Goal: Check status: Check status

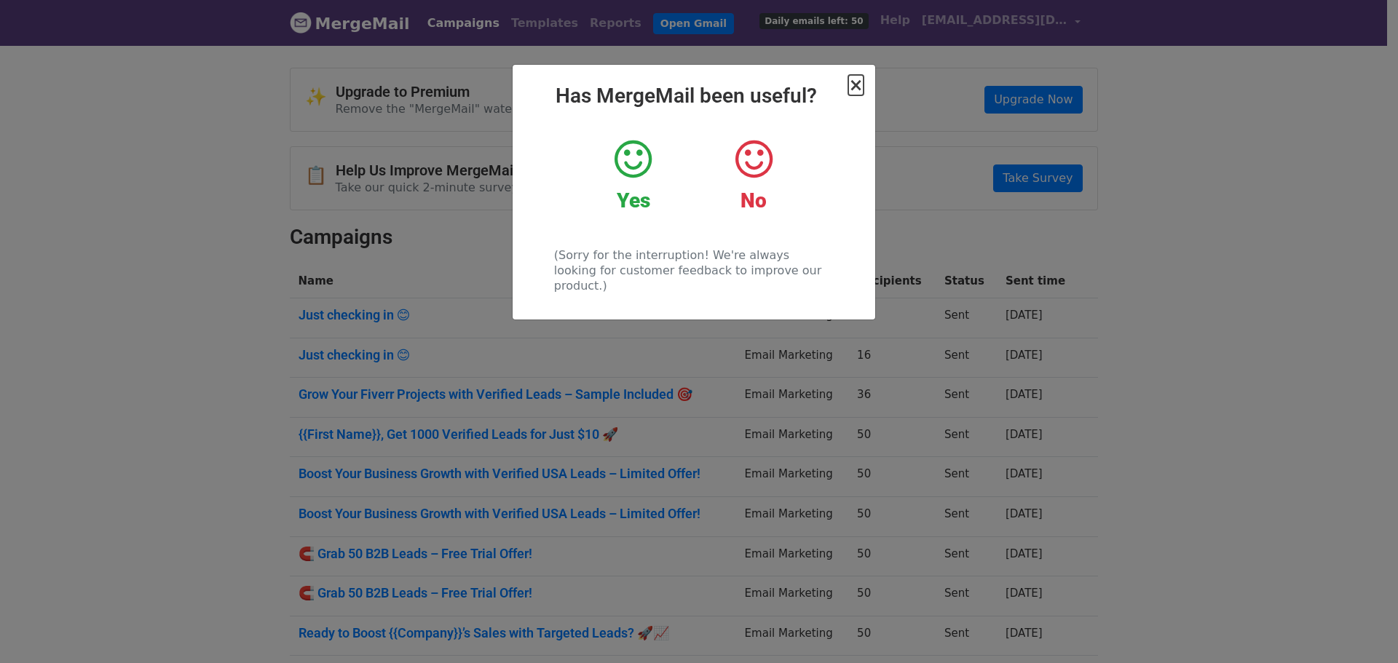
click at [853, 87] on span "×" at bounding box center [855, 85] width 15 height 20
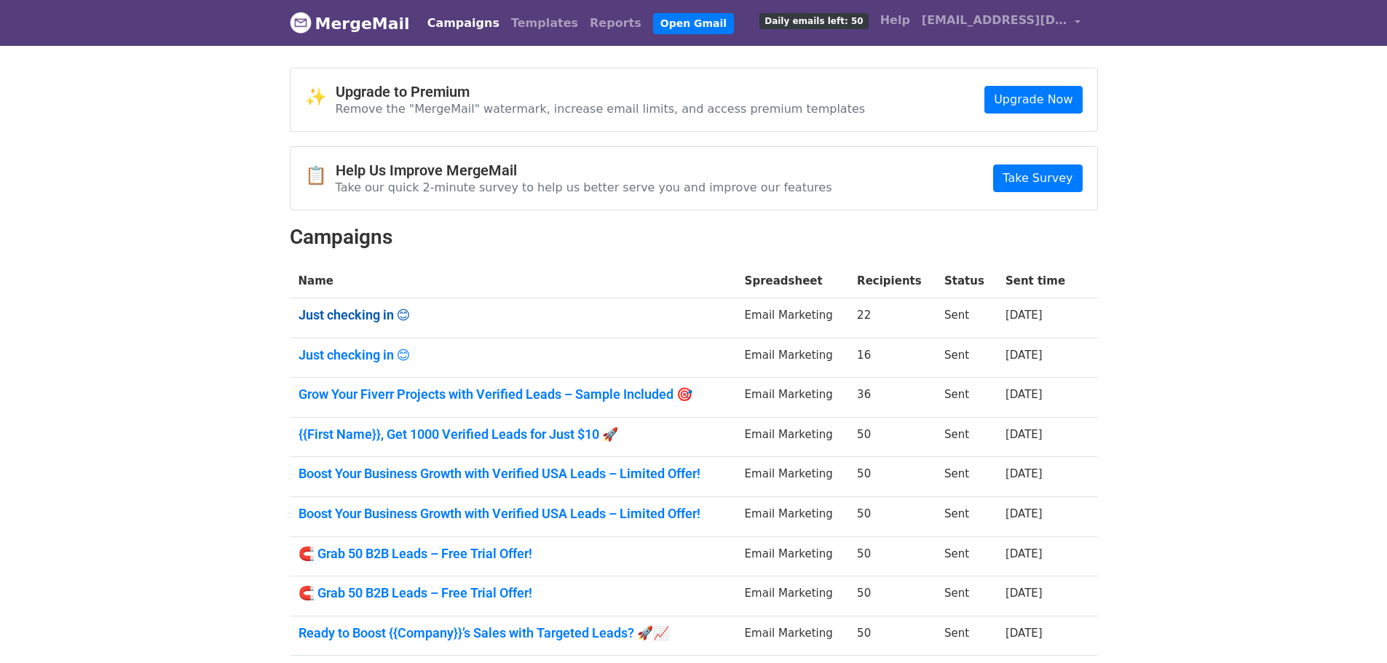
click at [363, 313] on link "Just checking in 😊" at bounding box center [513, 315] width 429 height 16
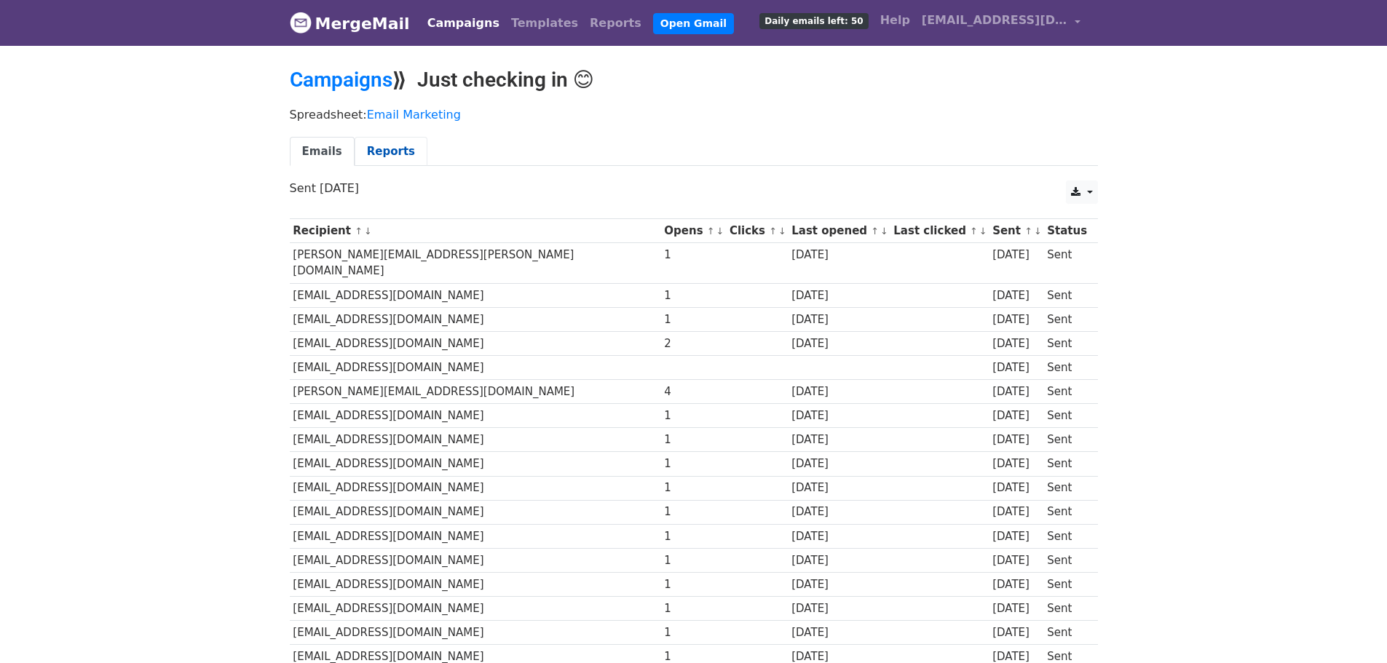
click at [371, 160] on link "Reports" at bounding box center [391, 152] width 73 height 30
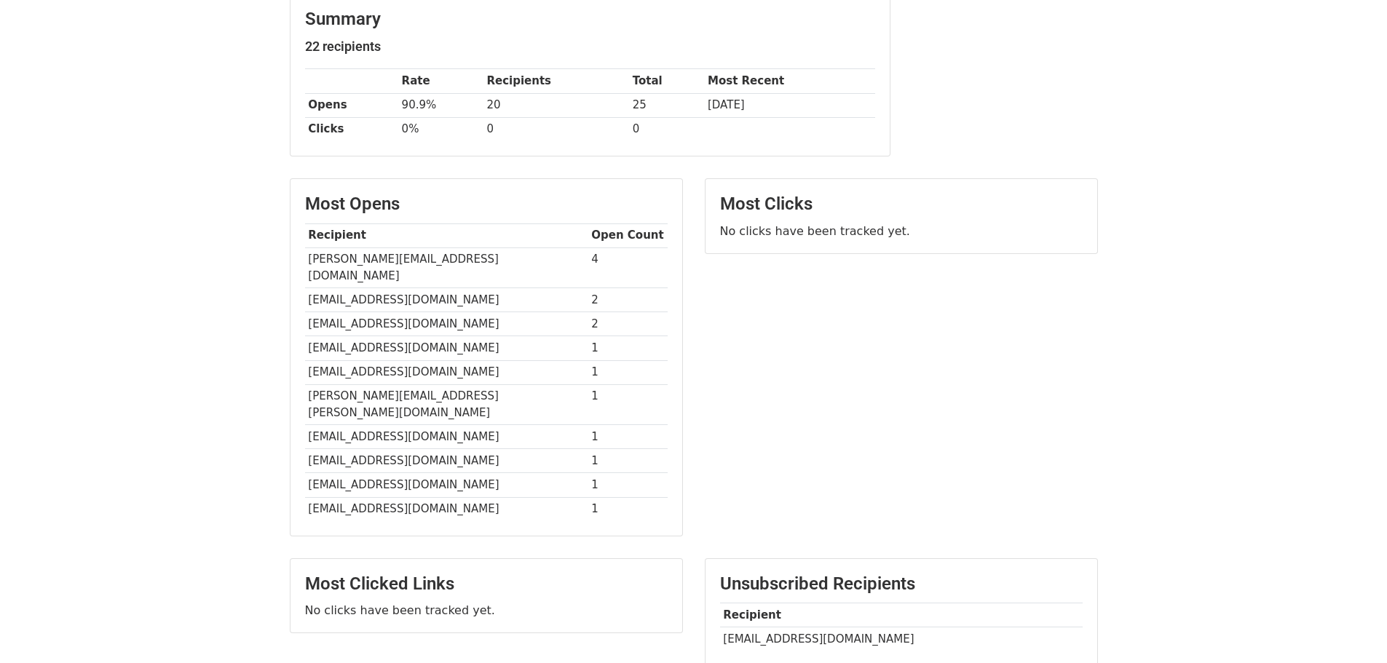
scroll to position [297, 0]
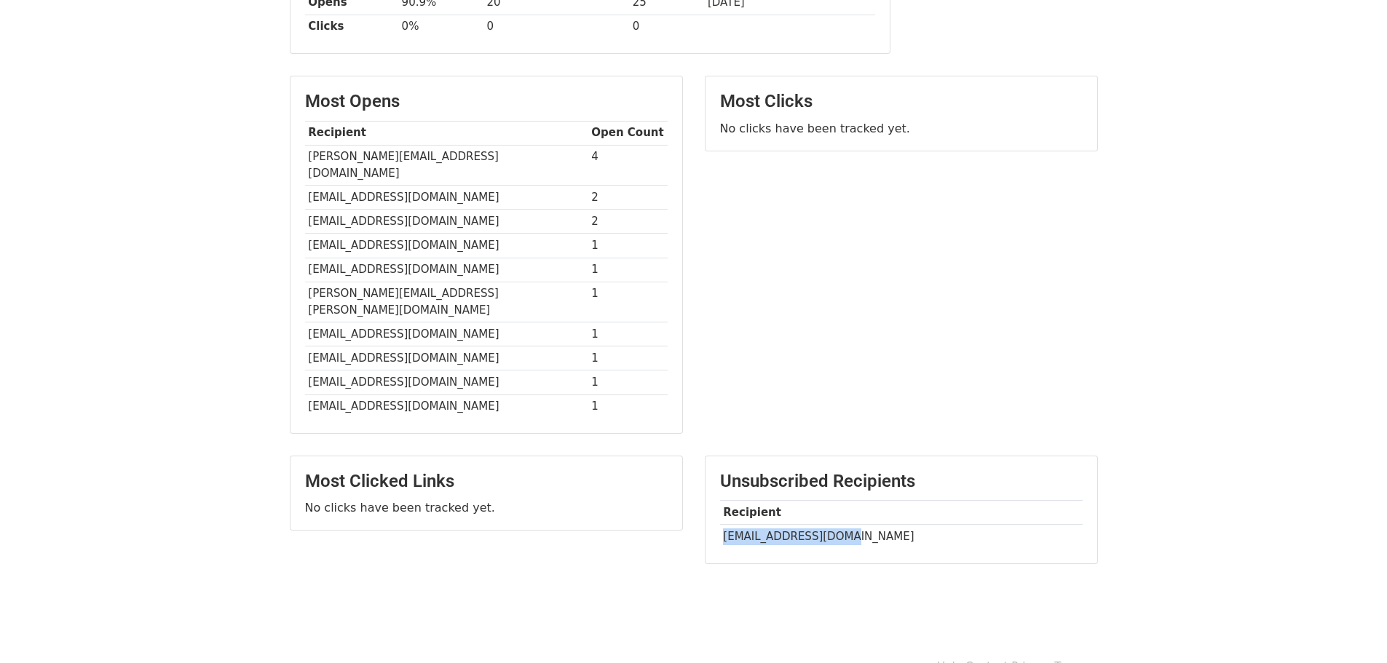
drag, startPoint x: 721, startPoint y: 507, endPoint x: 845, endPoint y: 502, distance: 123.9
click at [845, 525] on td "[EMAIL_ADDRESS][DOMAIN_NAME]" at bounding box center [901, 537] width 363 height 24
click at [748, 319] on div "Most Clicks No clicks have been tracked yet." at bounding box center [901, 262] width 415 height 373
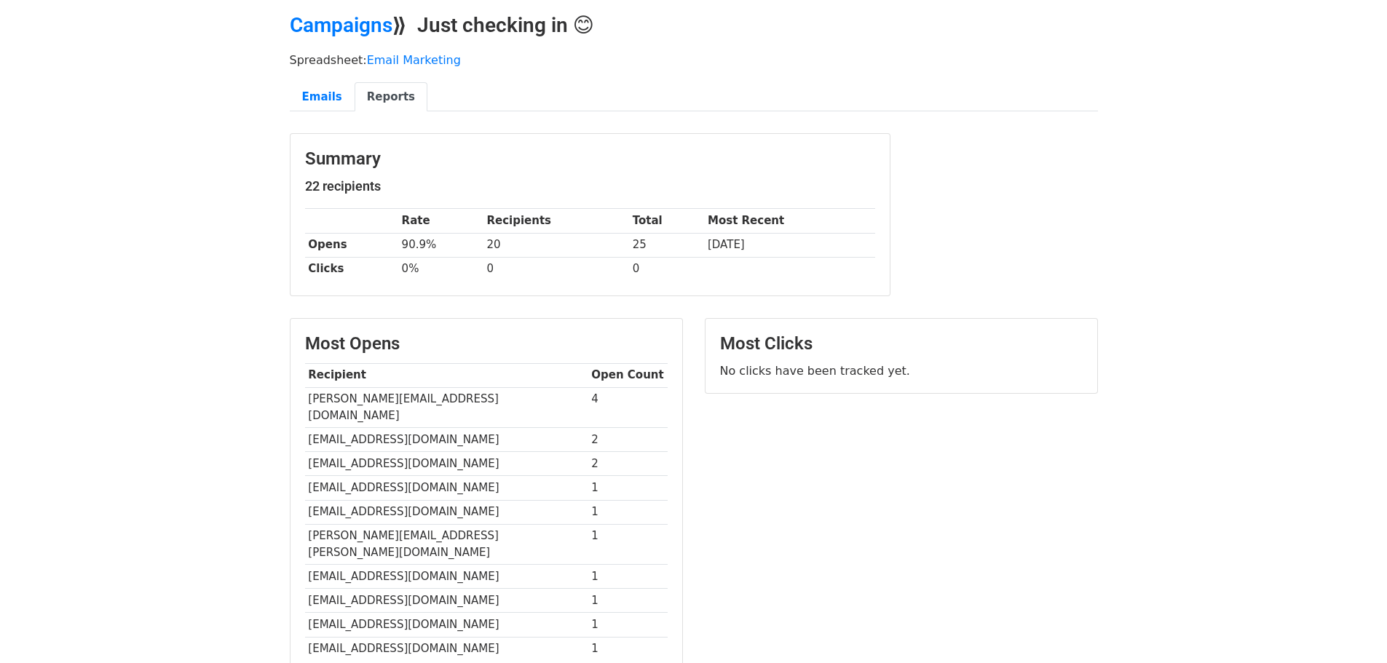
scroll to position [0, 0]
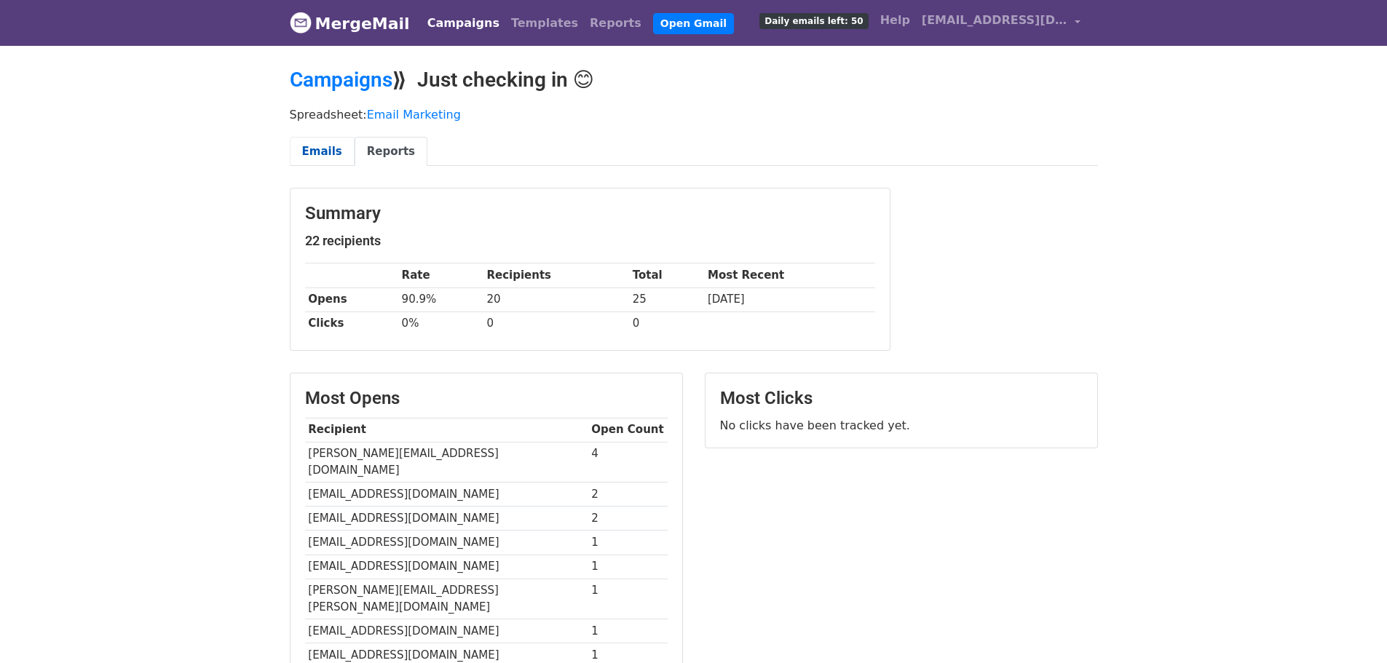
click at [320, 146] on link "Emails" at bounding box center [322, 152] width 65 height 30
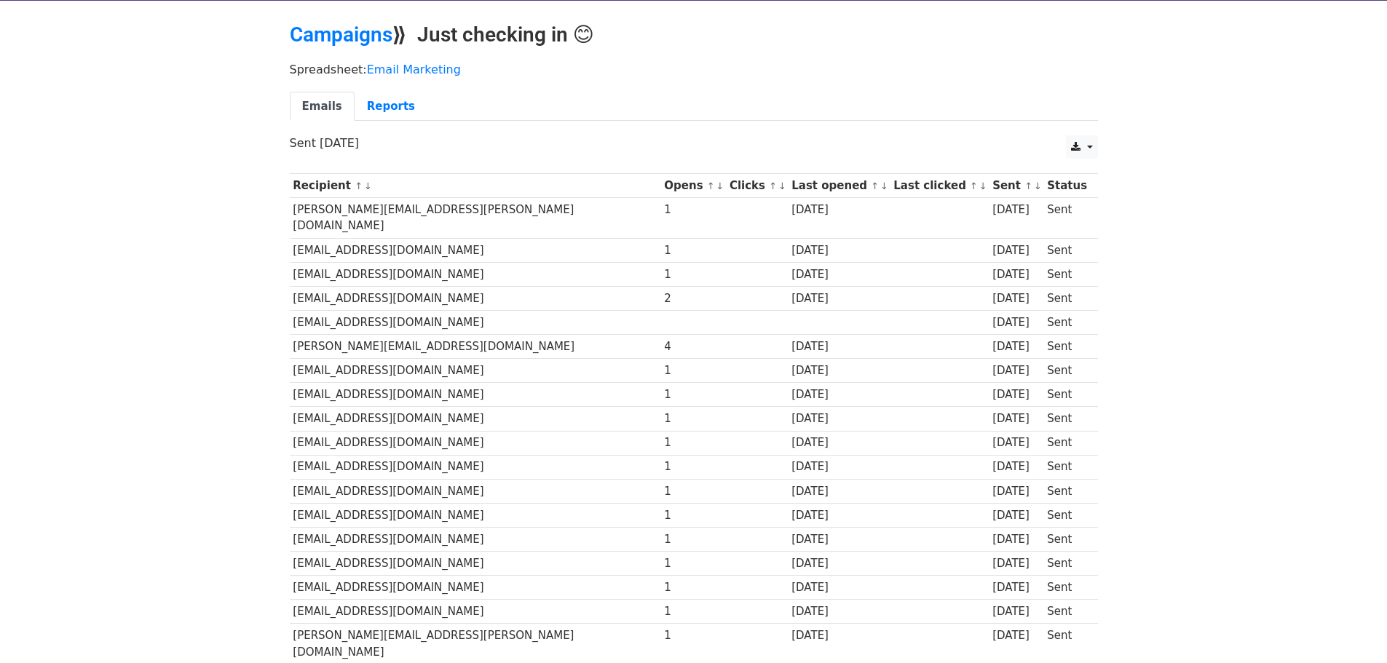
scroll to position [239, 0]
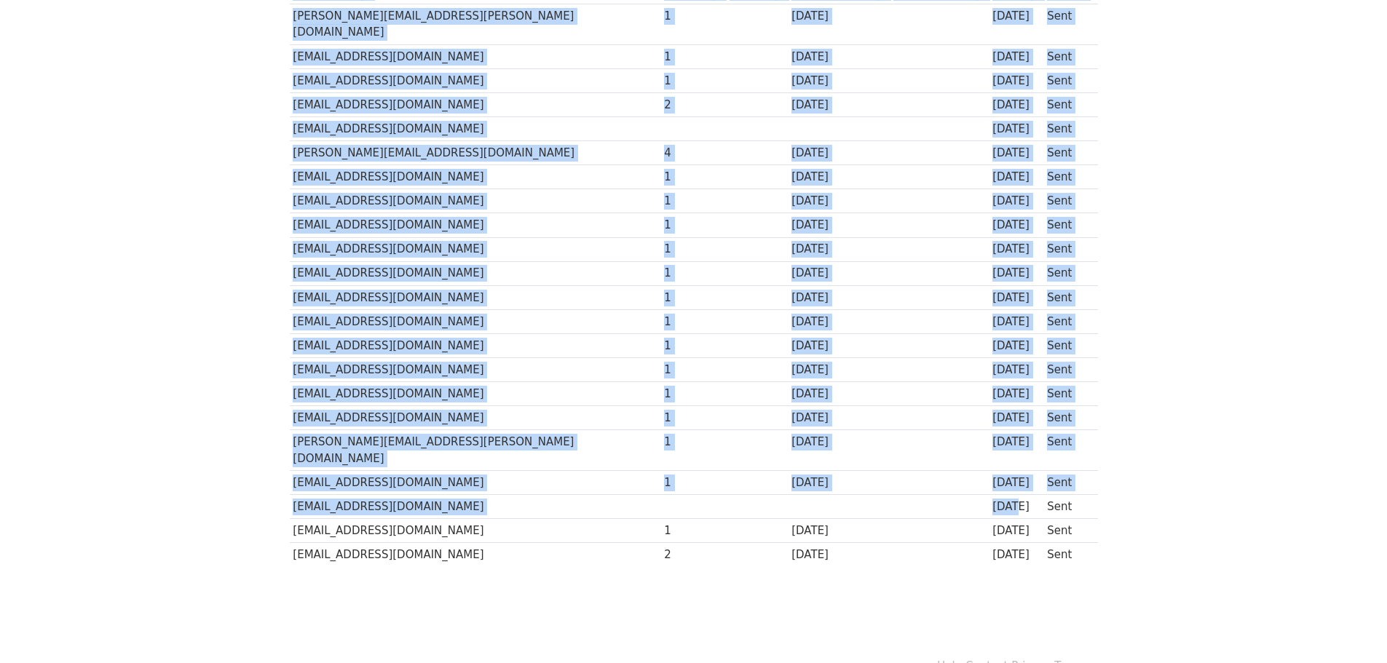
drag, startPoint x: 278, startPoint y: 468, endPoint x: 958, endPoint y: 468, distance: 679.4
click at [958, 468] on body "MergeMail Campaigns Templates Reports Open Gmail Daily emails left: 50 Help [EM…" at bounding box center [693, 198] width 1387 height 875
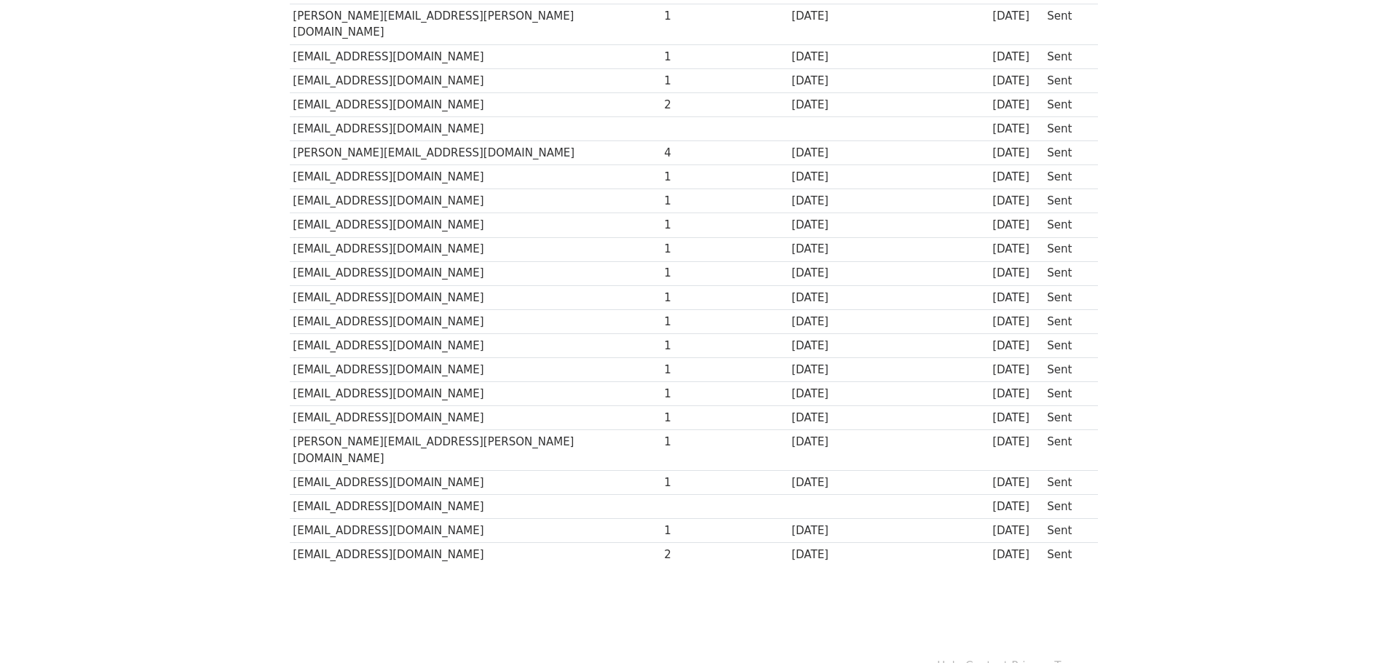
click at [993, 499] on div "[DATE]" at bounding box center [1017, 507] width 48 height 17
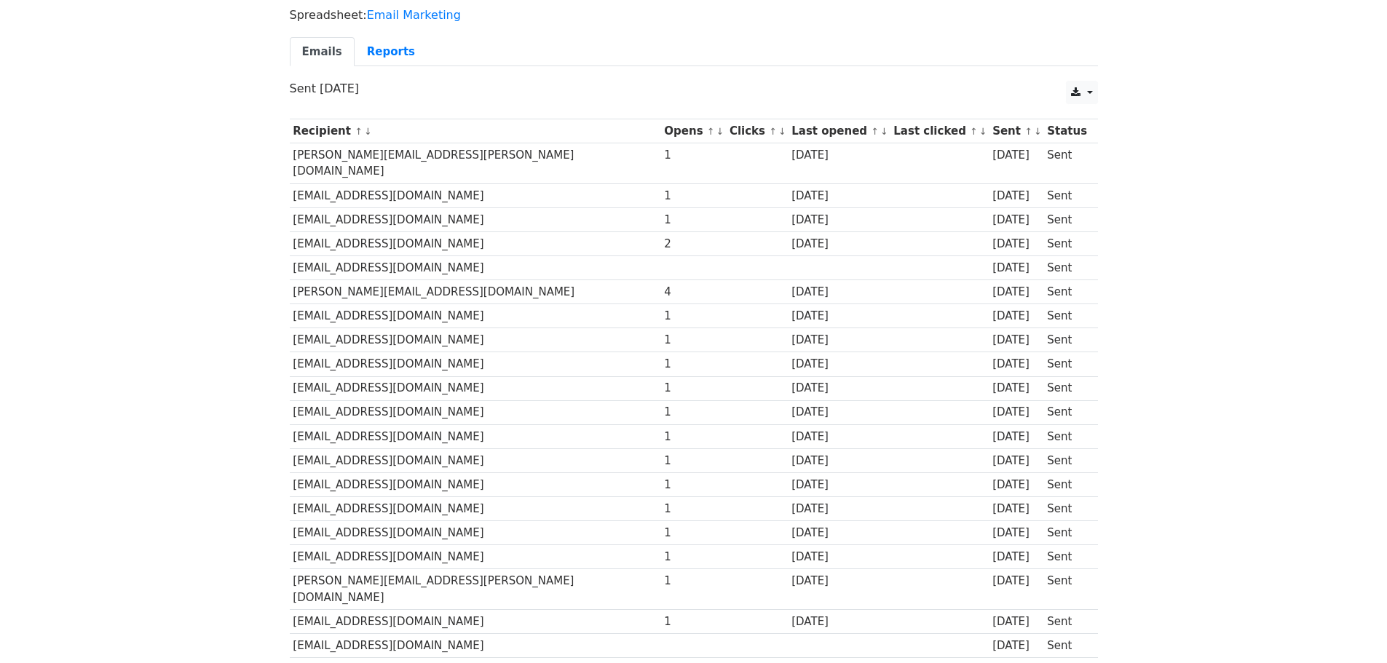
scroll to position [0, 0]
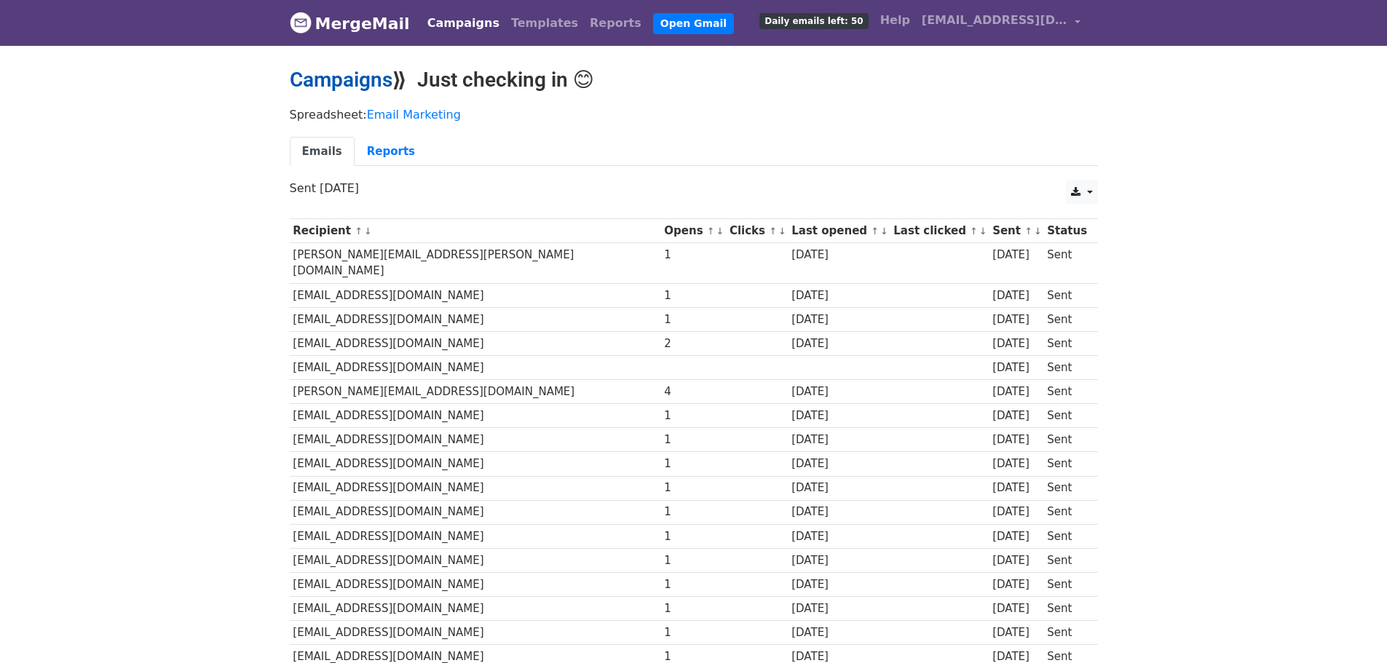
click at [344, 76] on link "Campaigns" at bounding box center [341, 80] width 103 height 24
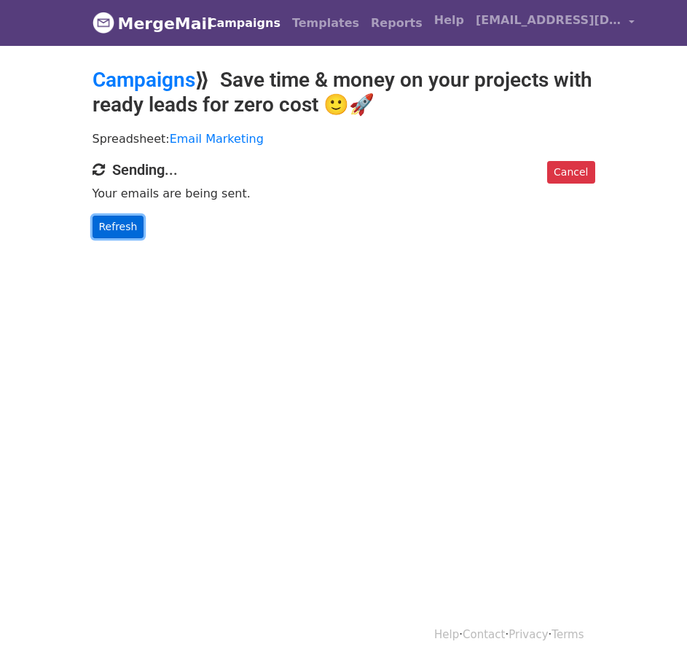
drag, startPoint x: 111, startPoint y: 224, endPoint x: 95, endPoint y: 230, distance: 16.4
click at [111, 224] on link "Refresh" at bounding box center [118, 227] width 52 height 23
click at [110, 229] on link "Refresh" at bounding box center [118, 227] width 52 height 23
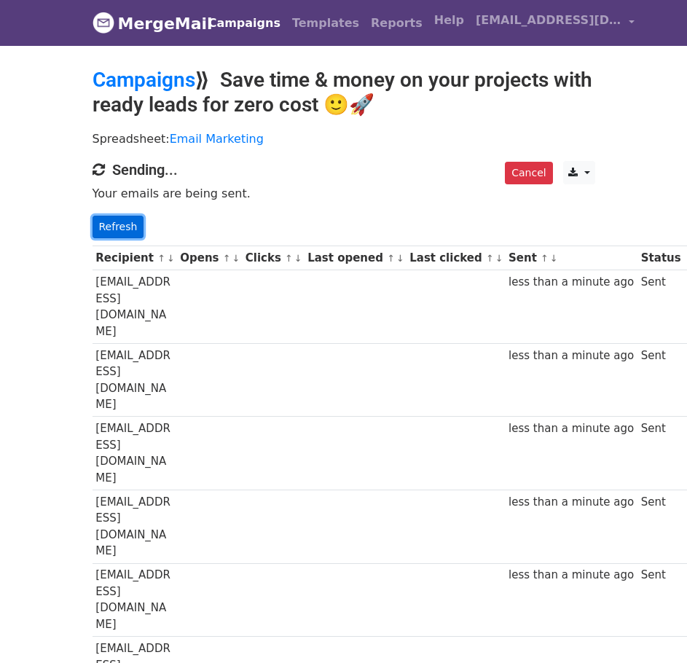
click at [105, 216] on link "Refresh" at bounding box center [118, 227] width 52 height 23
click at [112, 225] on link "Refresh" at bounding box center [118, 227] width 52 height 23
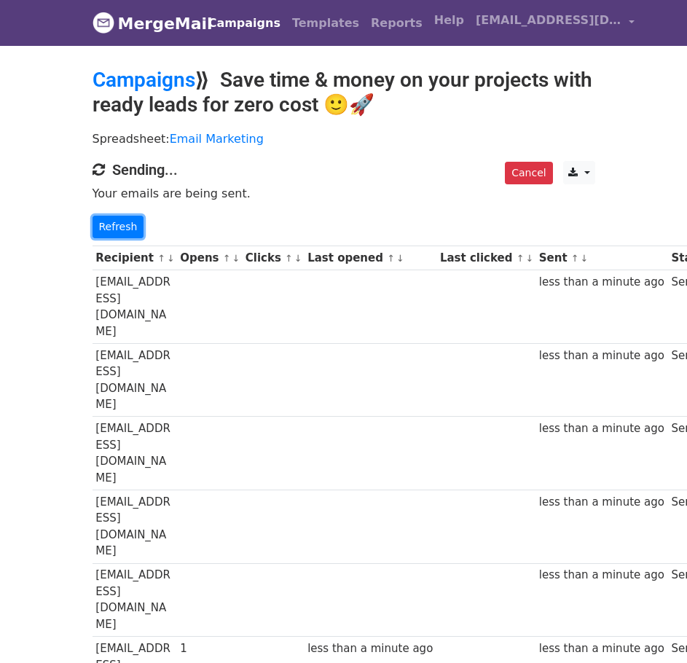
click at [112, 225] on link "Refresh" at bounding box center [118, 227] width 52 height 23
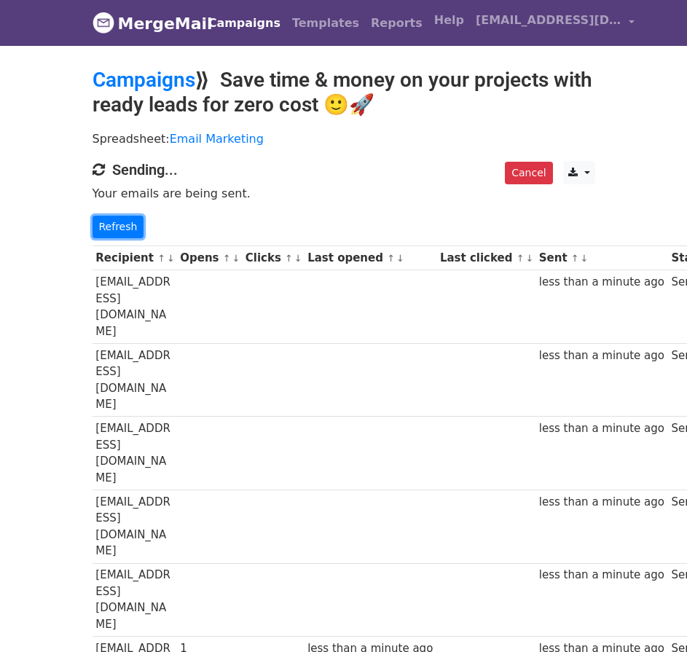
click at [112, 225] on link "Refresh" at bounding box center [118, 227] width 52 height 23
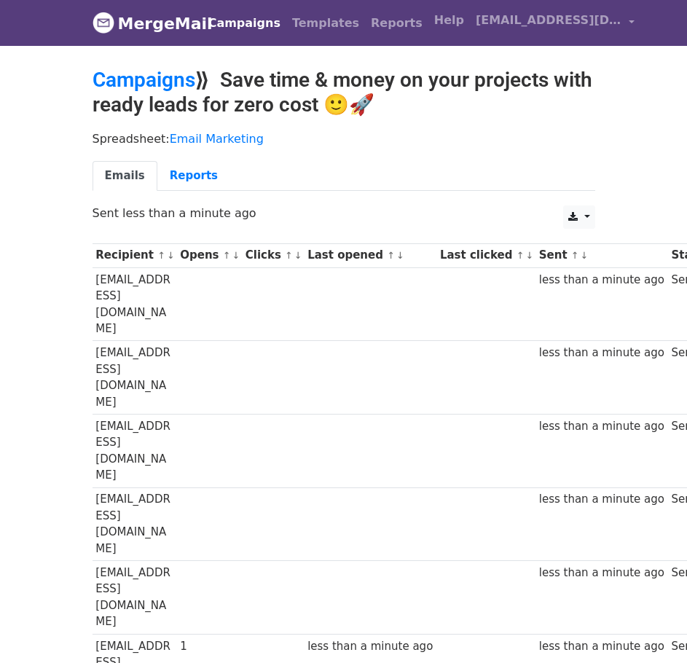
click at [112, 225] on div "CSV Excel Sent less than a minute ago" at bounding box center [344, 220] width 524 height 31
click at [197, 181] on link "Reports" at bounding box center [193, 176] width 73 height 30
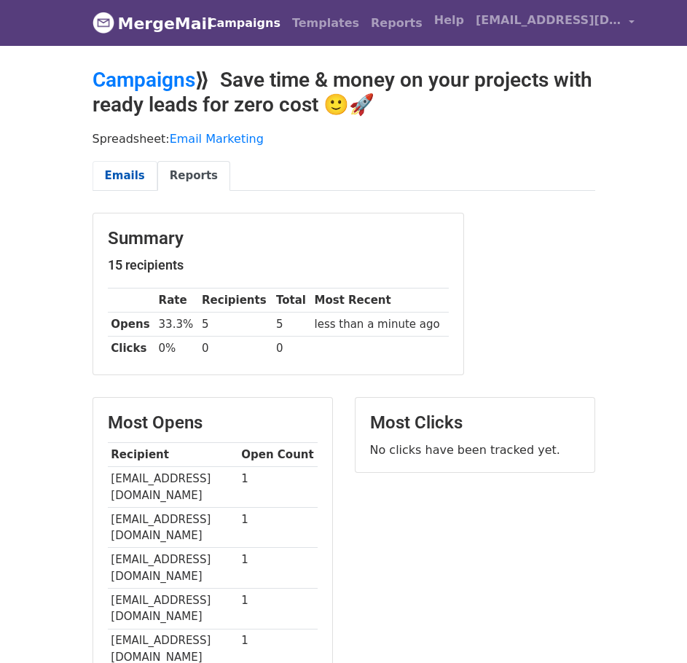
click at [100, 176] on link "Emails" at bounding box center [124, 176] width 65 height 30
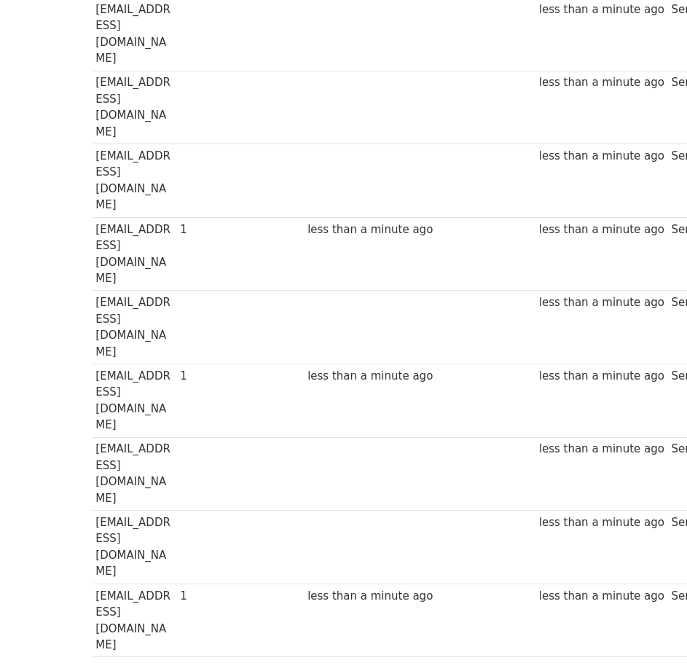
scroll to position [489, 0]
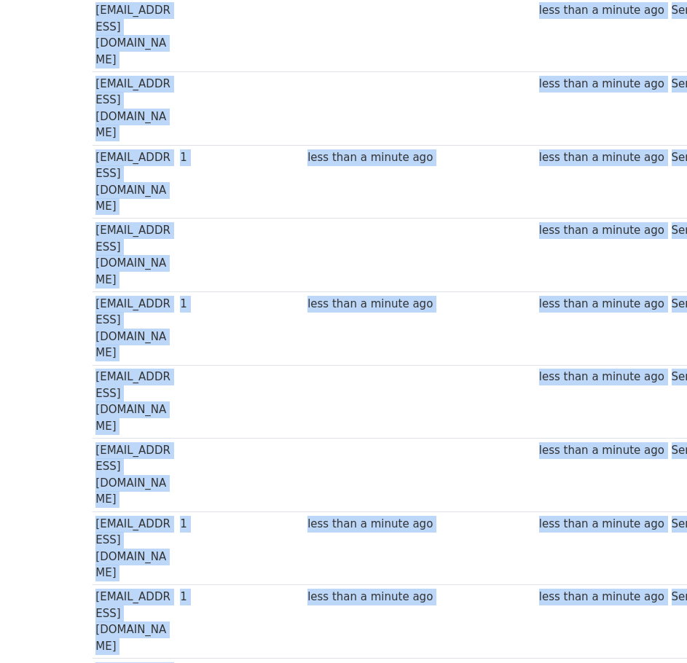
drag, startPoint x: 91, startPoint y: 422, endPoint x: 150, endPoint y: 438, distance: 61.1
click at [150, 438] on div "Recipient ↑ ↓ Opens ↑ ↓ Clicks ↑ ↓ Last opened ↑ ↓ Last clicked ↑ ↓ Sent ↑ ↓ St…" at bounding box center [344, 318] width 524 height 1142
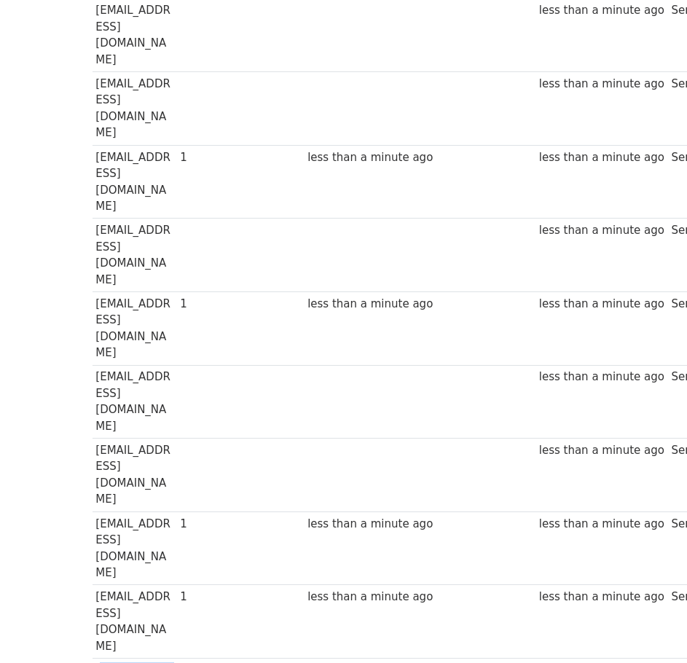
drag, startPoint x: 147, startPoint y: 443, endPoint x: 95, endPoint y: 424, distance: 55.1
copy td "tobenna@gmail.com"
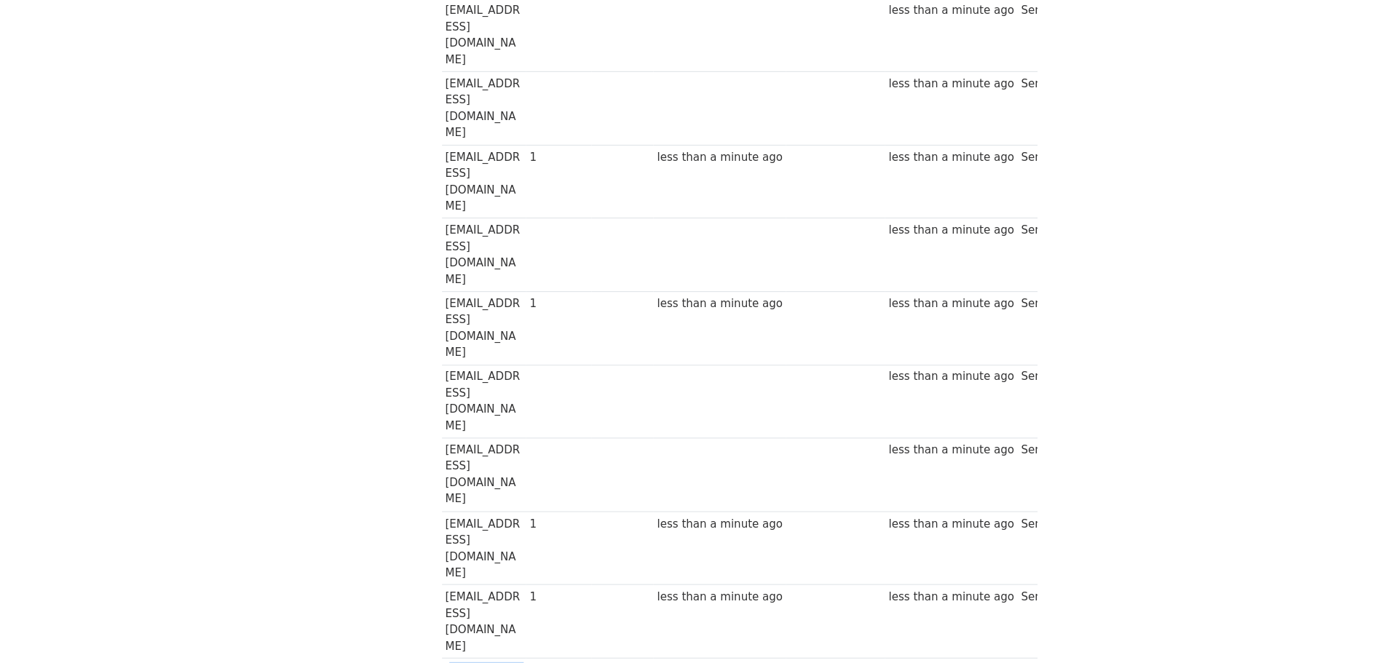
scroll to position [70, 0]
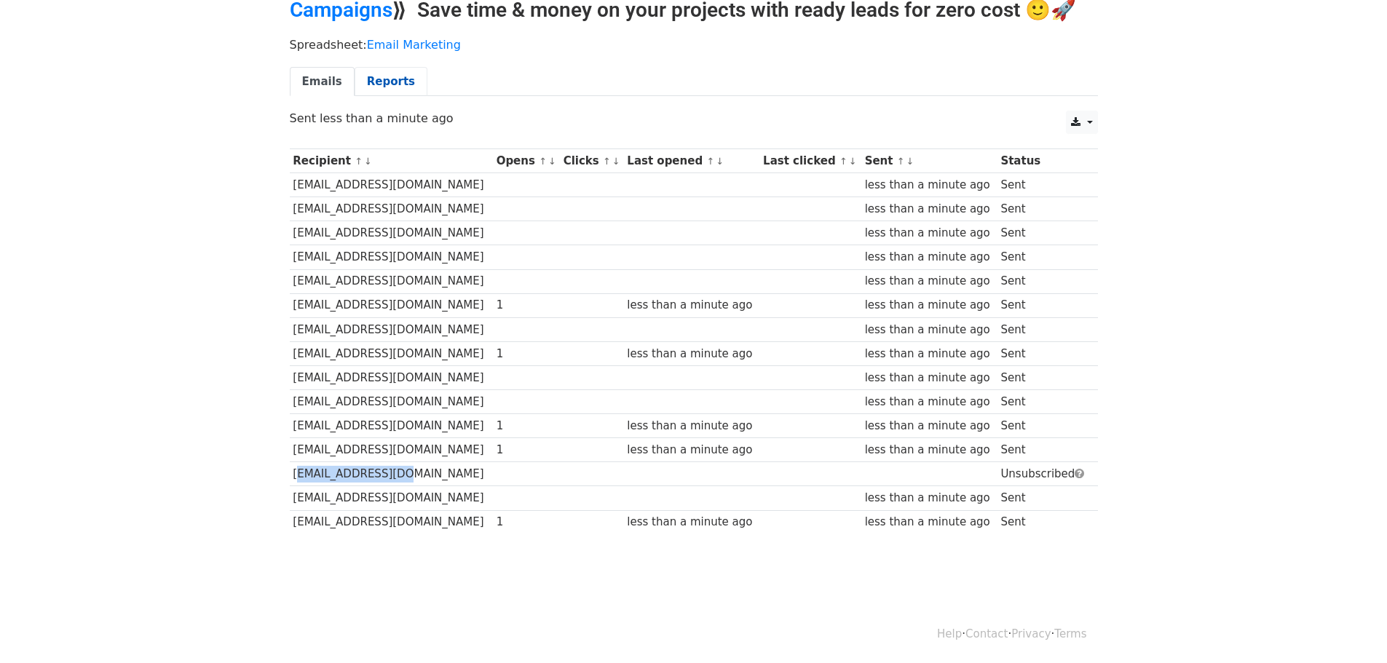
click at [379, 76] on link "Reports" at bounding box center [391, 82] width 73 height 30
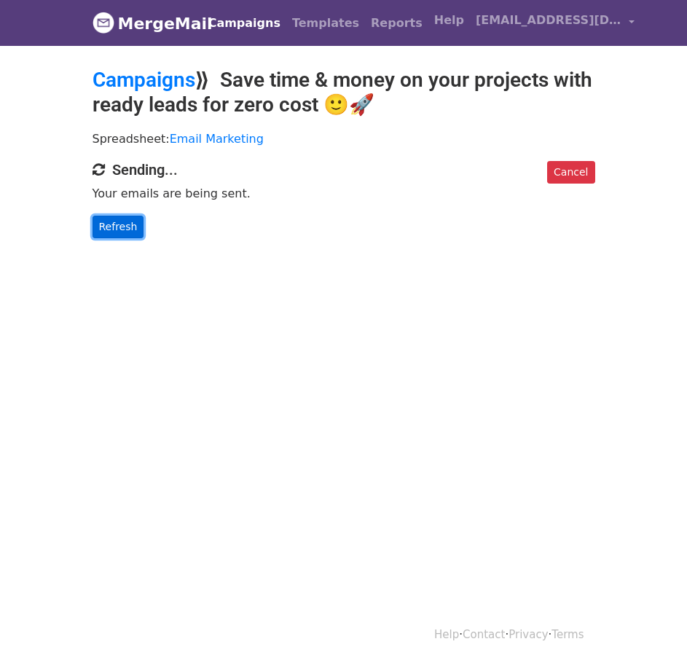
click at [103, 225] on link "Refresh" at bounding box center [118, 227] width 52 height 23
click at [122, 227] on link "Refresh" at bounding box center [118, 227] width 52 height 23
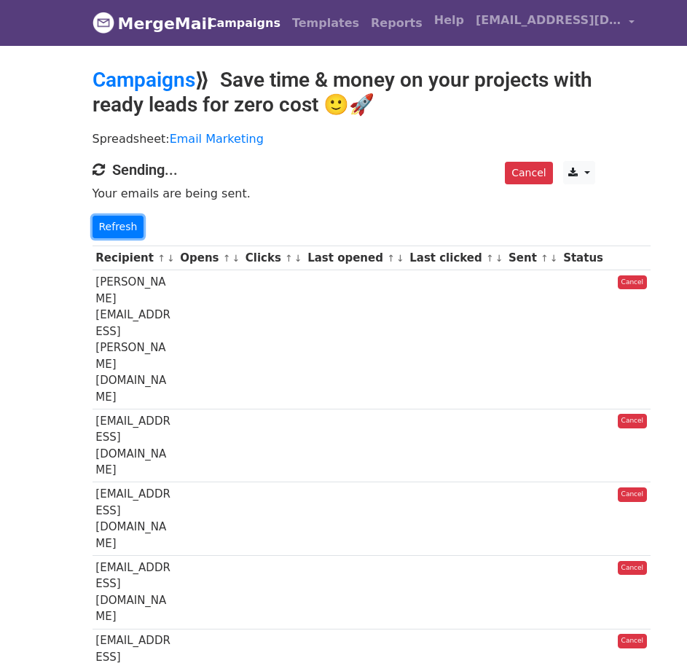
click at [121, 226] on link "Refresh" at bounding box center [118, 227] width 52 height 23
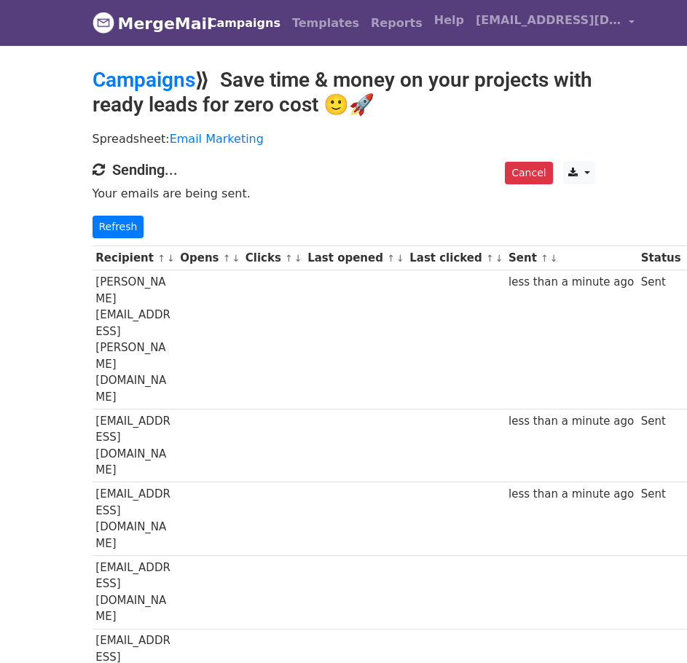
click at [121, 226] on link "Refresh" at bounding box center [118, 227] width 52 height 23
drag, startPoint x: 532, startPoint y: 450, endPoint x: 590, endPoint y: 448, distance: 57.6
click at [637, 556] on td "Unsubscribed" at bounding box center [682, 593] width 91 height 74
drag, startPoint x: 93, startPoint y: 452, endPoint x: 129, endPoint y: 489, distance: 51.0
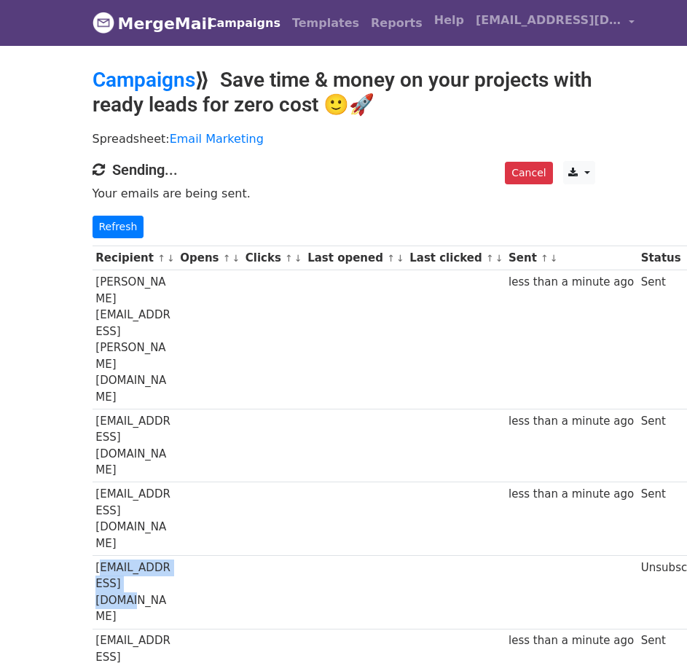
click at [129, 556] on td "antoniorap@gmail.com" at bounding box center [134, 593] width 84 height 74
copy td "antoniorap@gmail.com"
click at [114, 233] on link "Refresh" at bounding box center [118, 227] width 52 height 23
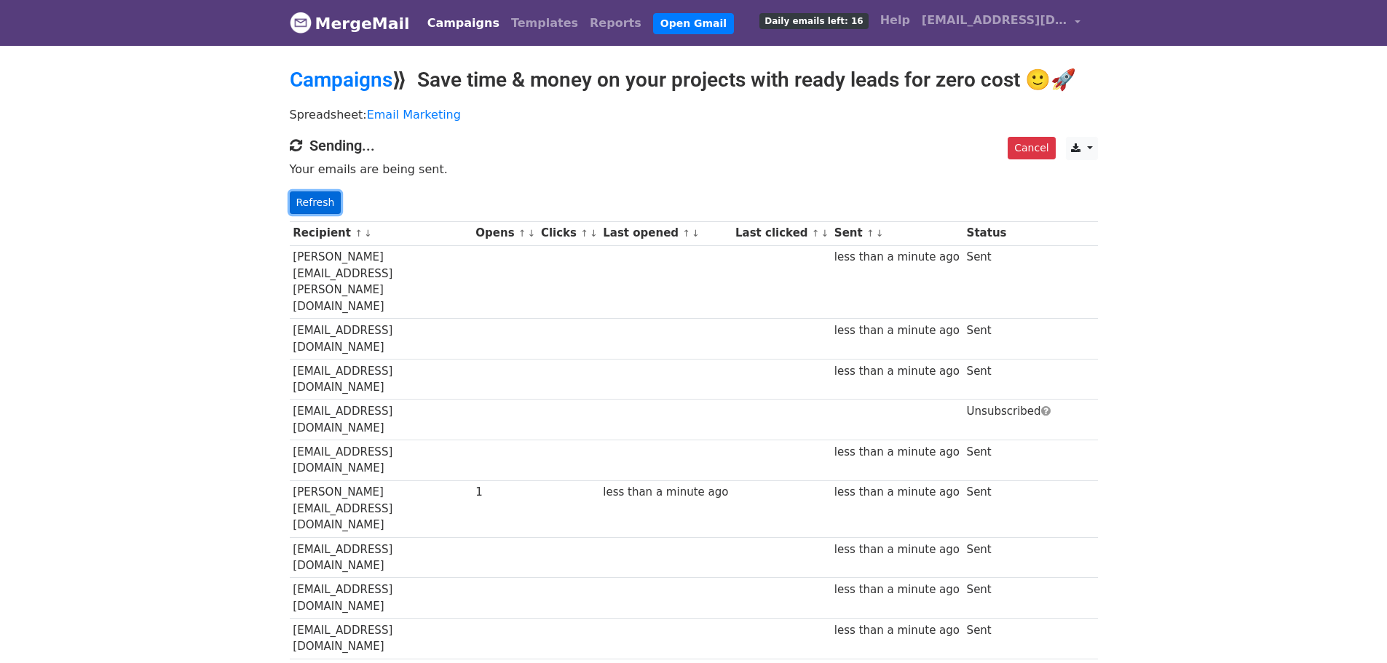
click at [327, 197] on link "Refresh" at bounding box center [316, 203] width 52 height 23
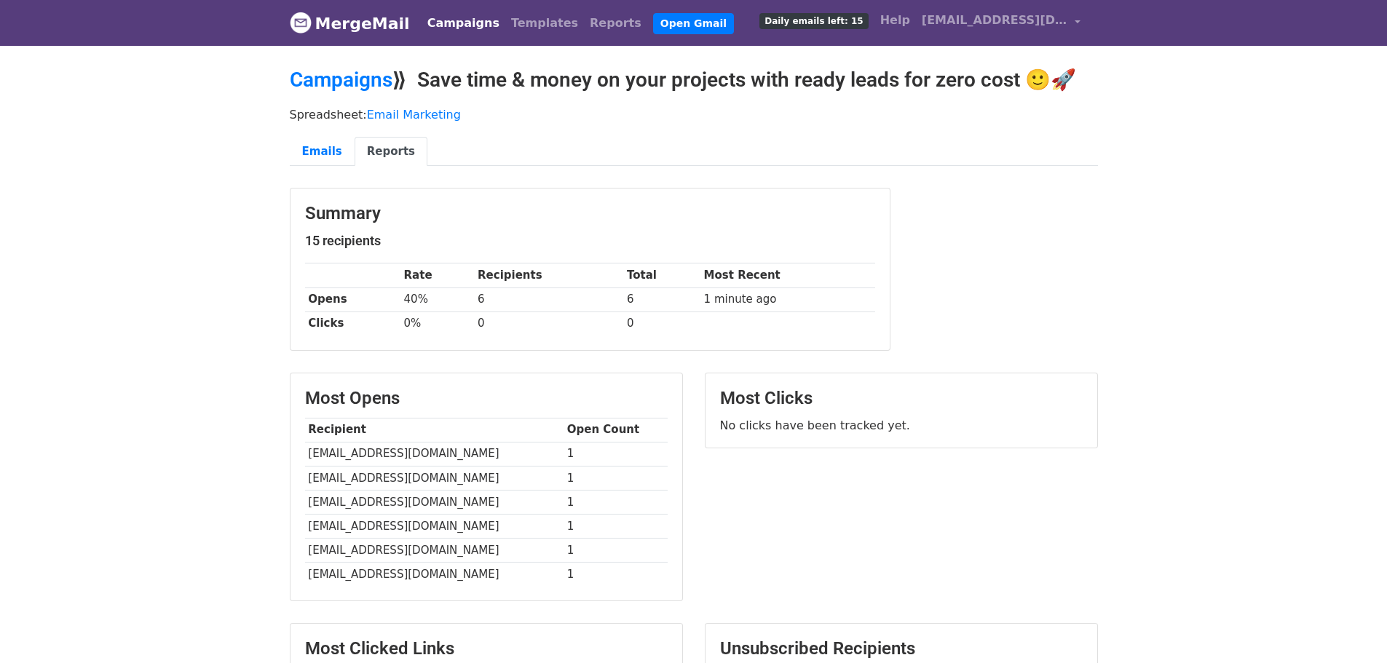
click at [384, 143] on link "Reports" at bounding box center [391, 152] width 73 height 30
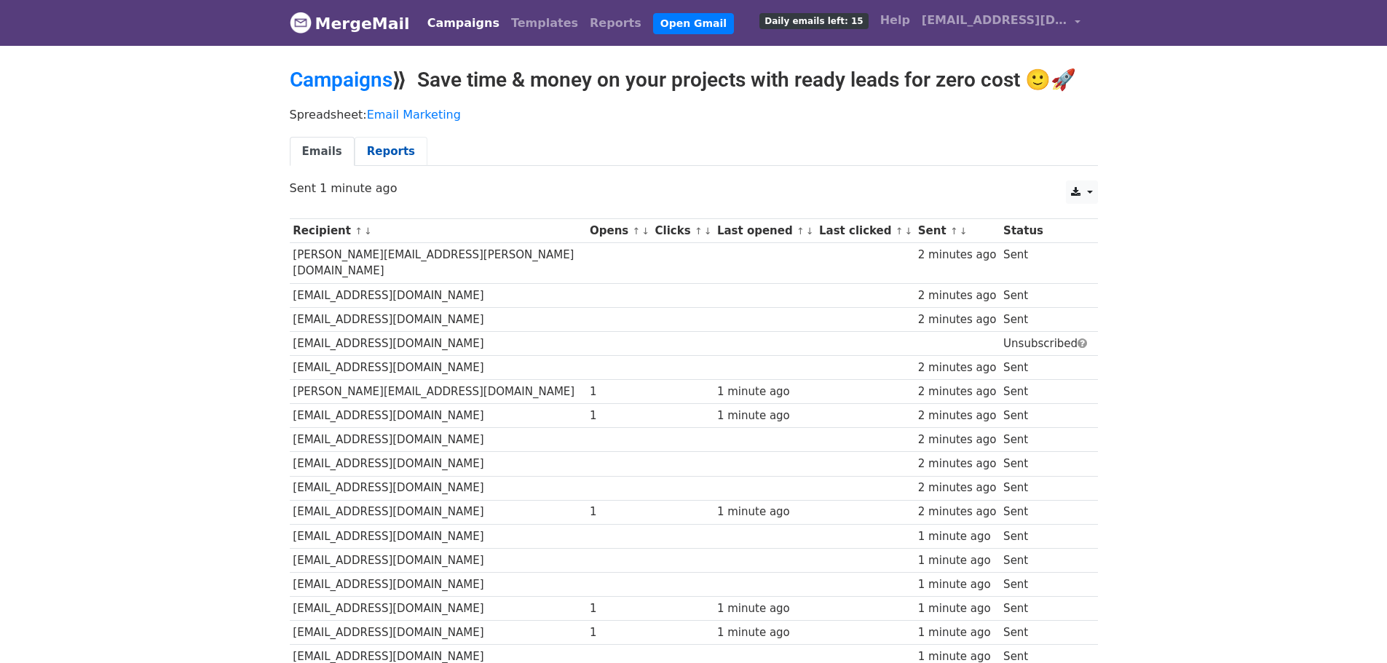
click at [366, 149] on link "Reports" at bounding box center [391, 152] width 73 height 30
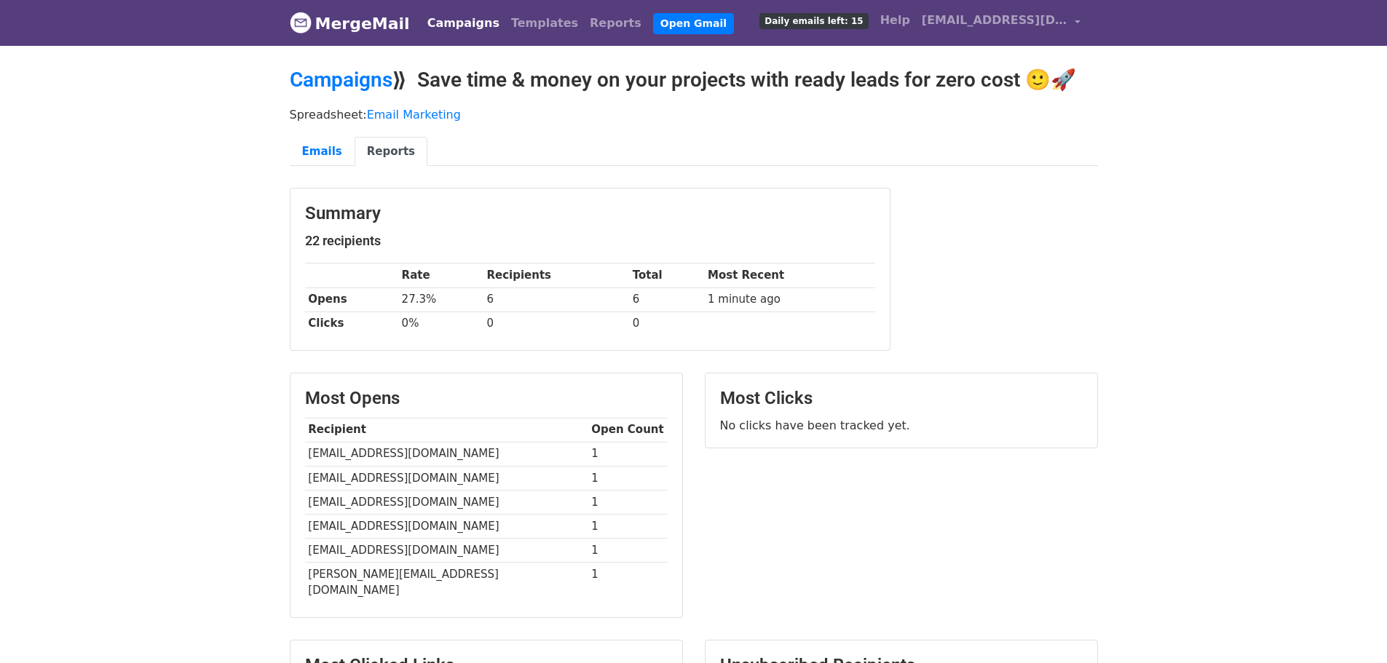
click at [384, 141] on link "Reports" at bounding box center [391, 152] width 73 height 30
click at [369, 151] on link "Reports" at bounding box center [391, 152] width 73 height 30
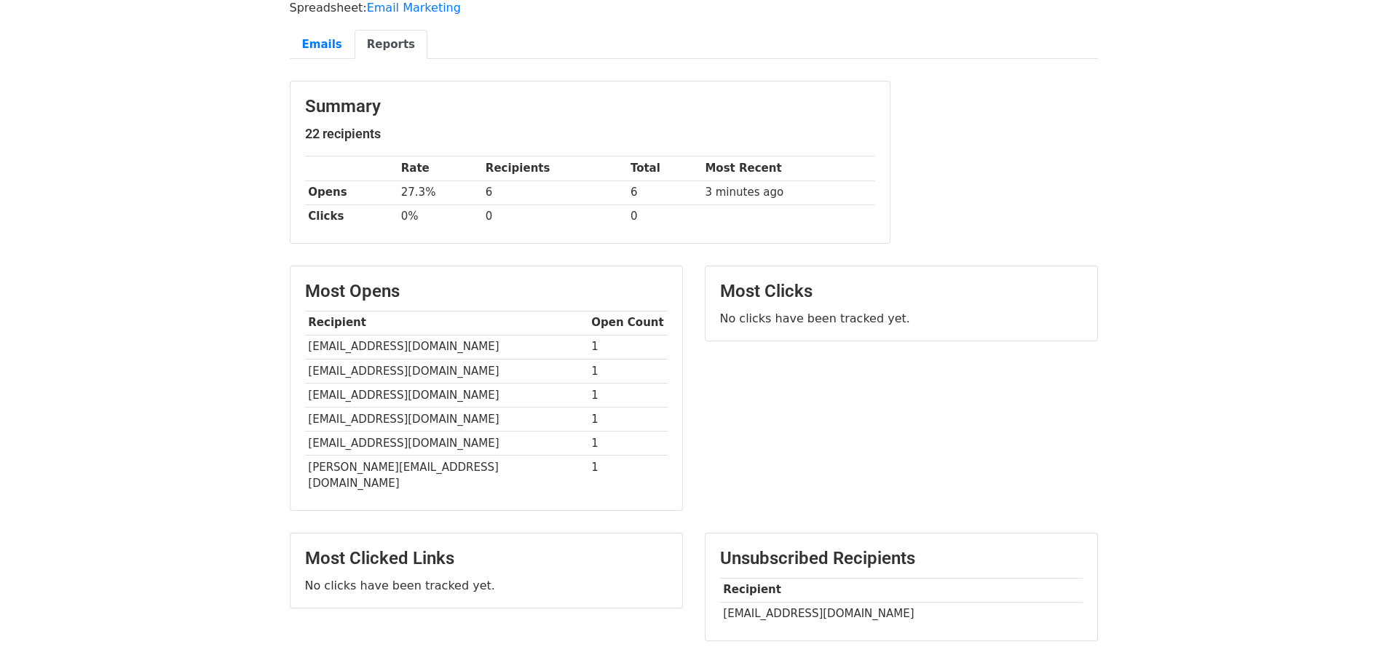
scroll to position [201, 0]
